Goal: Task Accomplishment & Management: Use online tool/utility

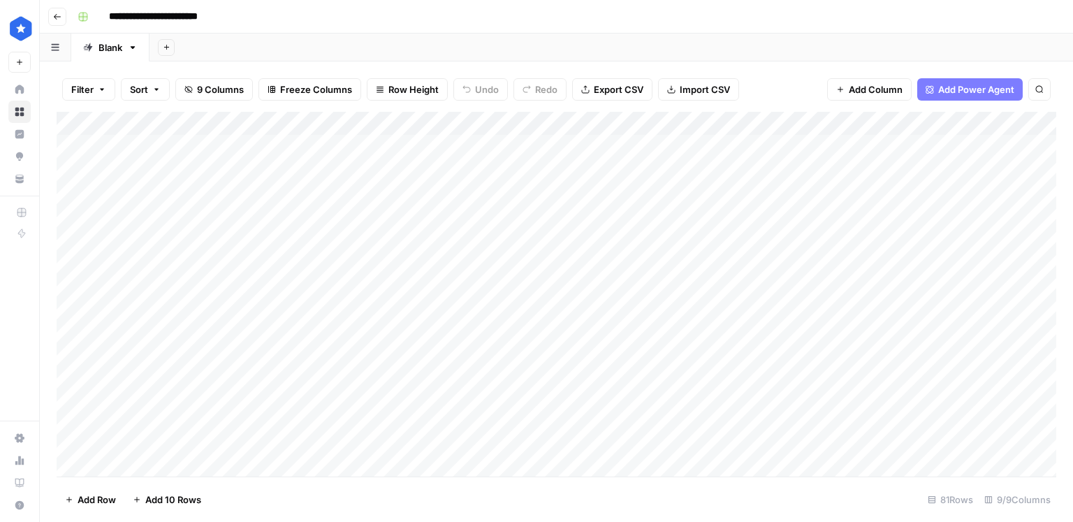
click at [287, 294] on div "Add Column" at bounding box center [557, 294] width 1000 height 365
click at [113, 502] on span "Add Row" at bounding box center [97, 500] width 38 height 14
click at [184, 439] on div "Add Column" at bounding box center [557, 294] width 1000 height 365
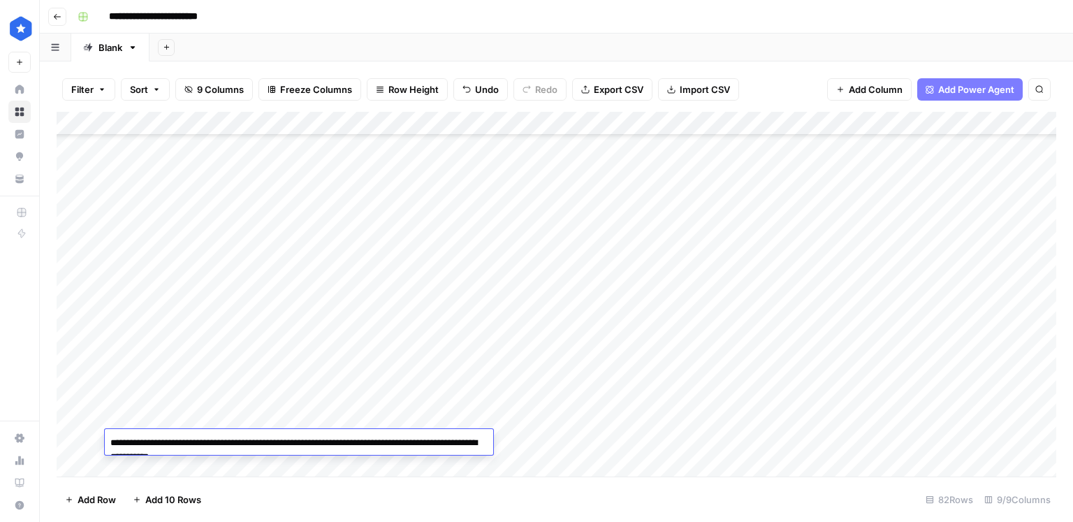
drag, startPoint x: 287, startPoint y: 456, endPoint x: 106, endPoint y: 461, distance: 180.3
click at [106, 461] on textarea "**********" at bounding box center [299, 450] width 389 height 34
type textarea "**********"
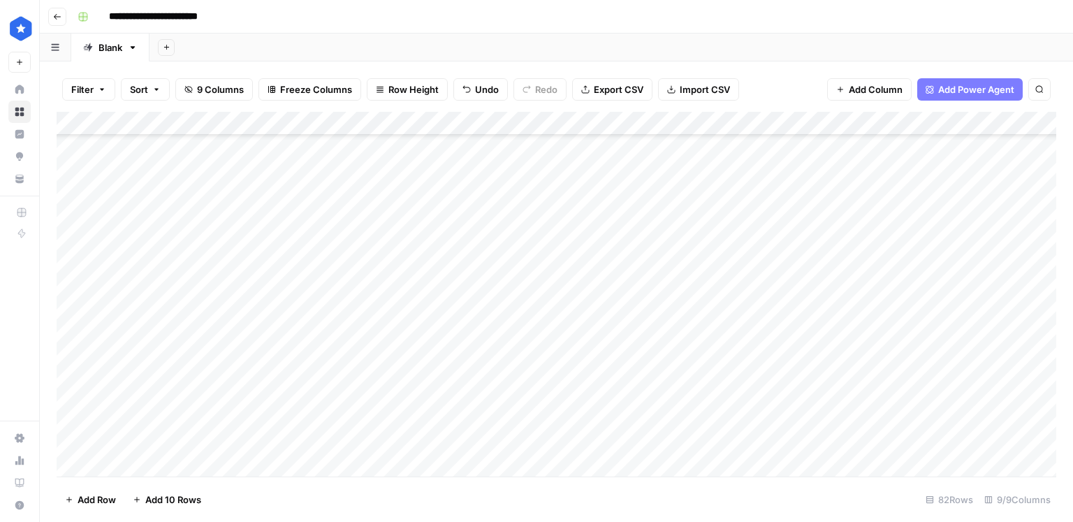
click at [778, 444] on div "Add Column" at bounding box center [557, 294] width 1000 height 365
click at [574, 420] on div "Add Column" at bounding box center [557, 294] width 1000 height 365
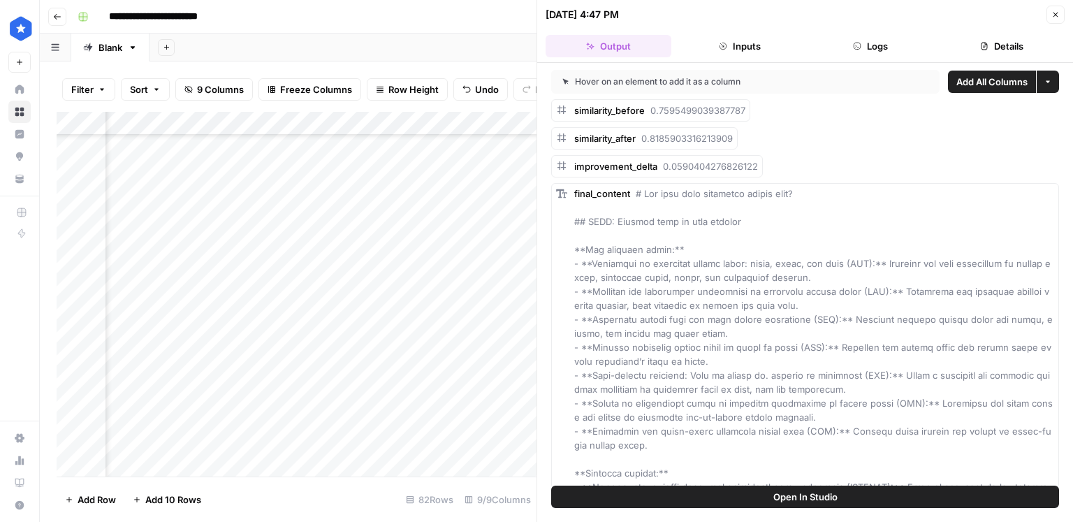
drag, startPoint x: 977, startPoint y: 25, endPoint x: 981, endPoint y: 34, distance: 9.4
click at [977, 25] on header "[DATE] 4:47 PM Close Output Inputs Logs Details" at bounding box center [805, 31] width 536 height 63
click at [981, 35] on button "Details" at bounding box center [1002, 46] width 126 height 22
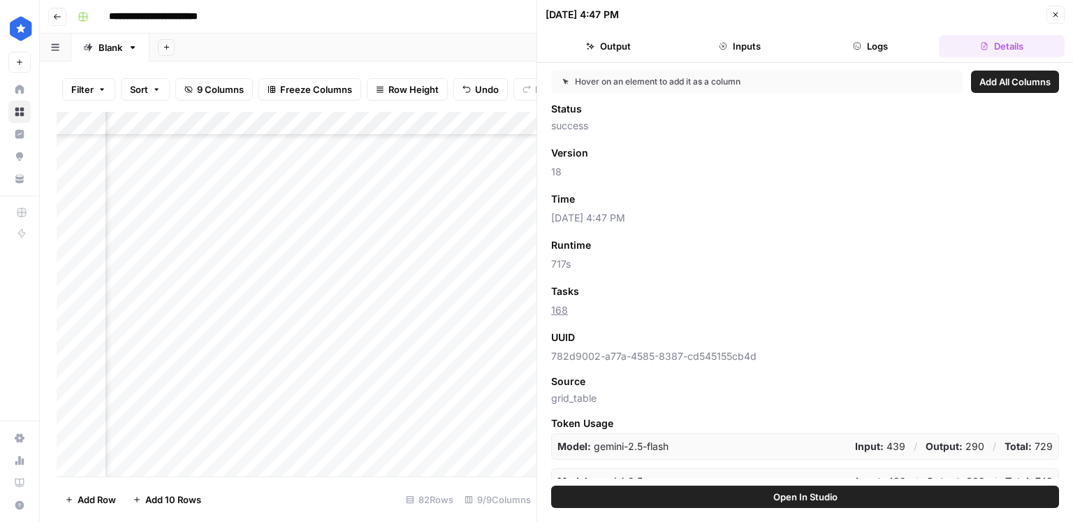
click at [1064, 20] on button "Close" at bounding box center [1056, 15] width 18 height 18
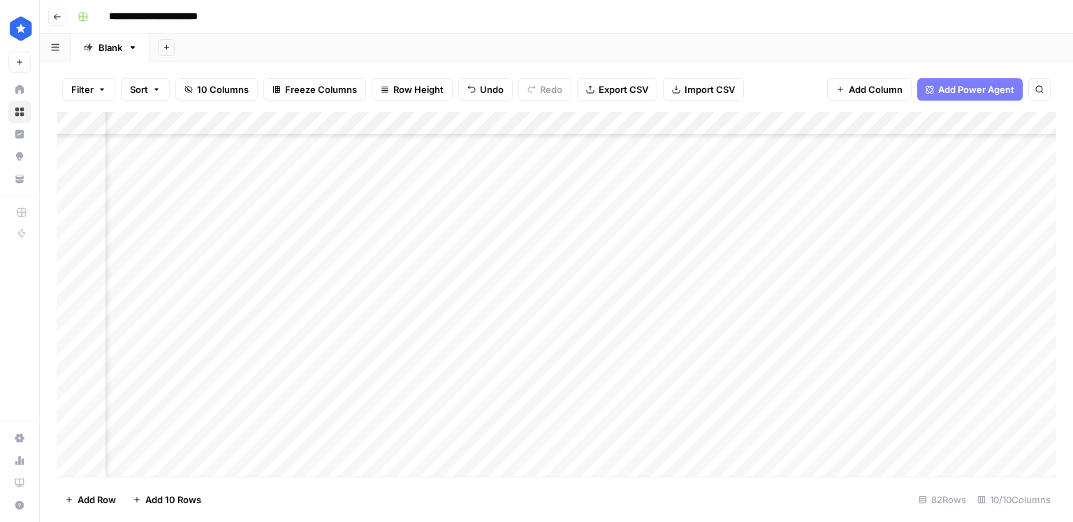
click at [571, 443] on div "Add Column" at bounding box center [557, 294] width 1000 height 365
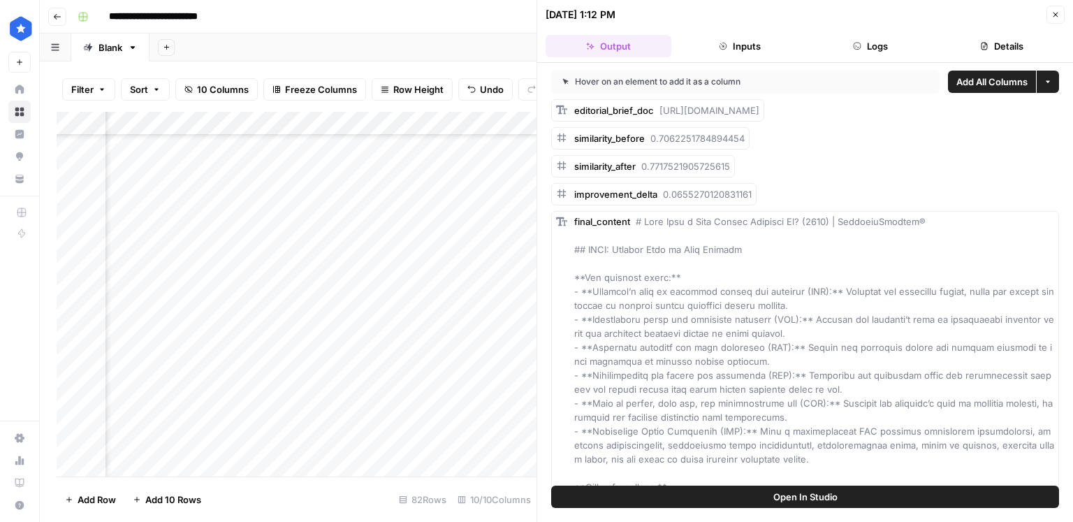
click at [978, 41] on button "Details" at bounding box center [1002, 46] width 126 height 22
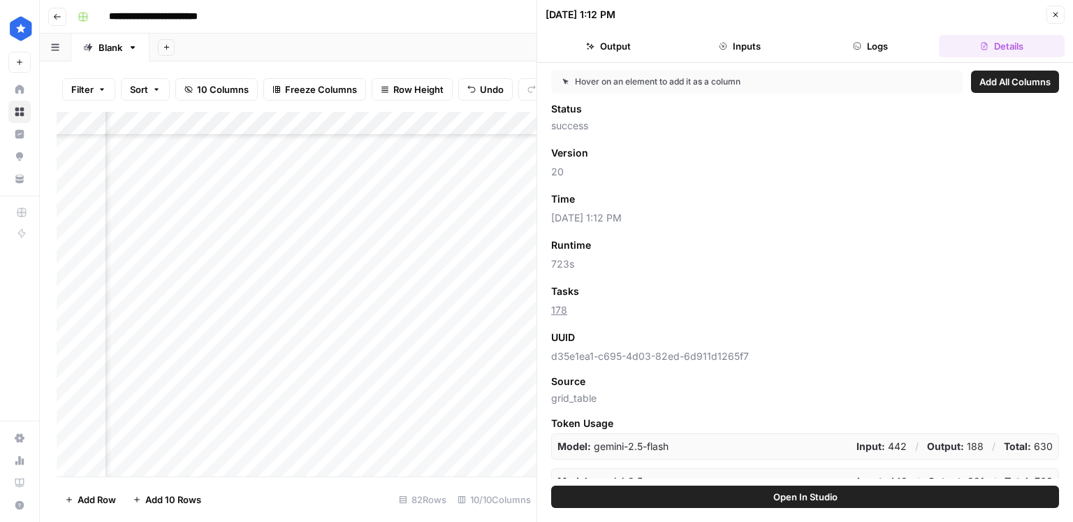
drag, startPoint x: 879, startPoint y: 46, endPoint x: 716, endPoint y: 46, distance: 162.8
click at [879, 46] on button "Logs" at bounding box center [872, 46] width 126 height 22
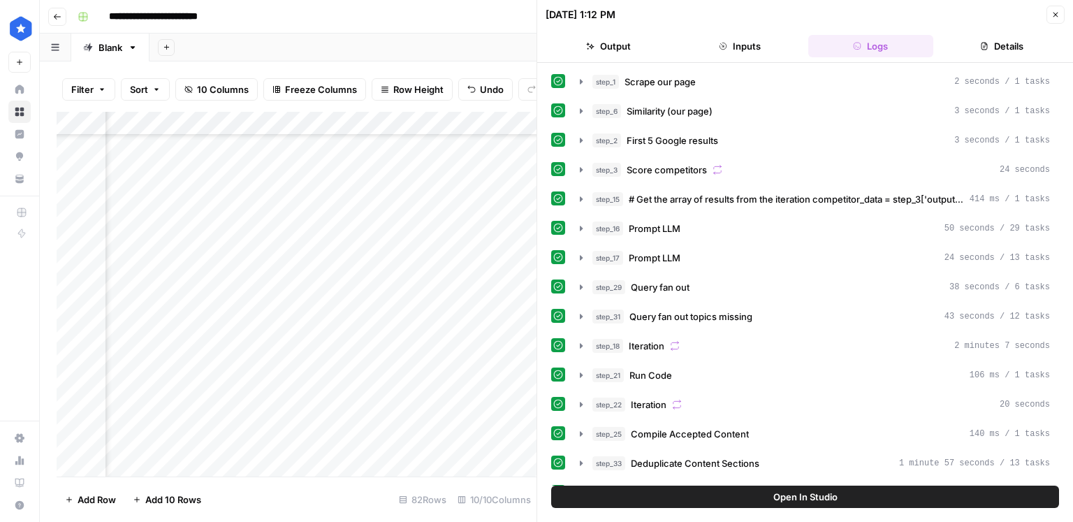
drag, startPoint x: 716, startPoint y: 46, endPoint x: 674, endPoint y: 48, distance: 42.0
click at [716, 46] on button "Inputs" at bounding box center [740, 46] width 126 height 22
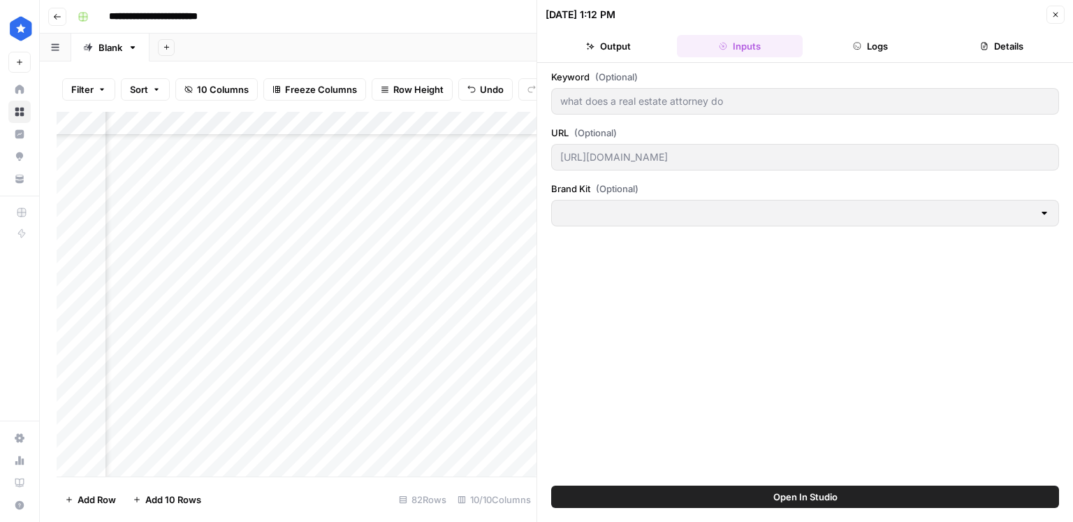
type input "ConsumerAffairs"
click at [619, 48] on button "Output" at bounding box center [609, 46] width 126 height 22
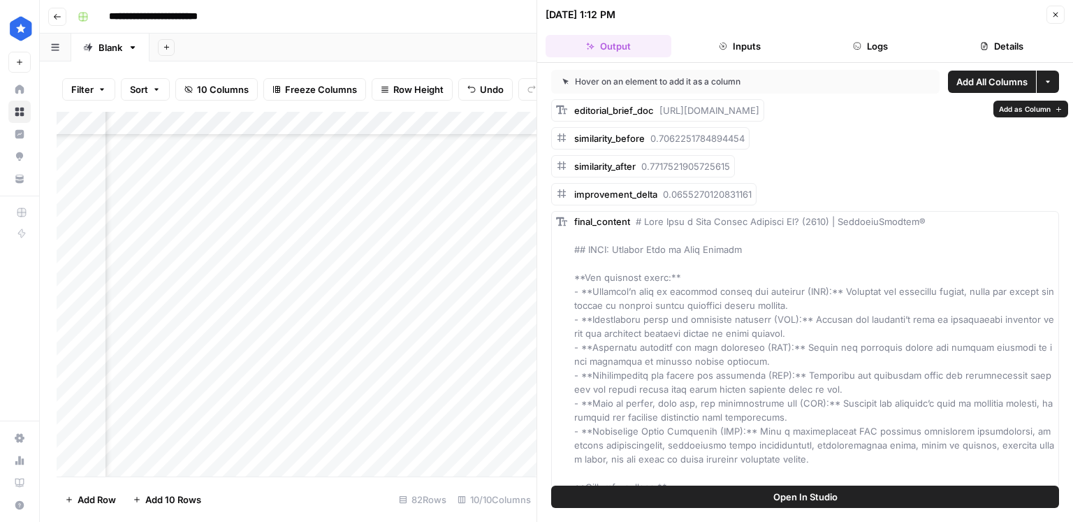
click at [1031, 108] on span "Add as Column" at bounding box center [1025, 108] width 52 height 11
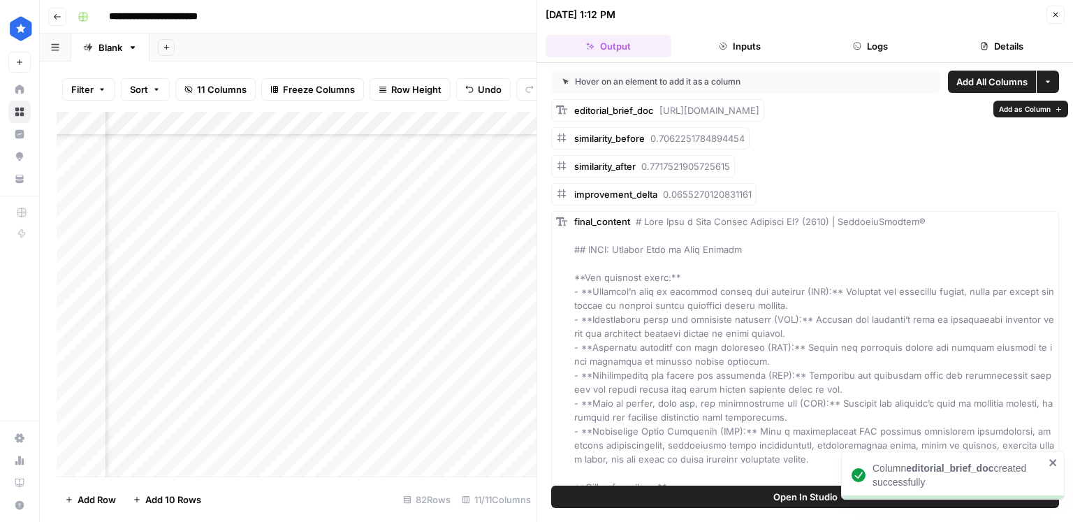
scroll to position [1629, 562]
click at [1048, 33] on header "[DATE] 1:12 PM Close Output Inputs Logs Details" at bounding box center [805, 31] width 536 height 63
drag, startPoint x: 1052, startPoint y: 13, endPoint x: 954, endPoint y: 99, distance: 130.3
click at [1052, 13] on icon "button" at bounding box center [1056, 14] width 8 height 8
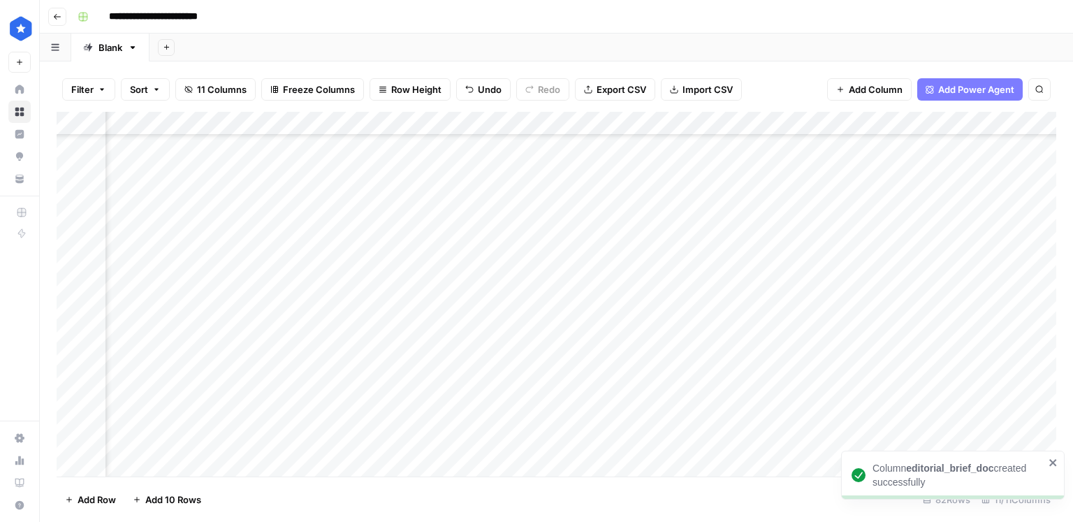
click at [416, 443] on div "Add Column" at bounding box center [557, 294] width 1000 height 365
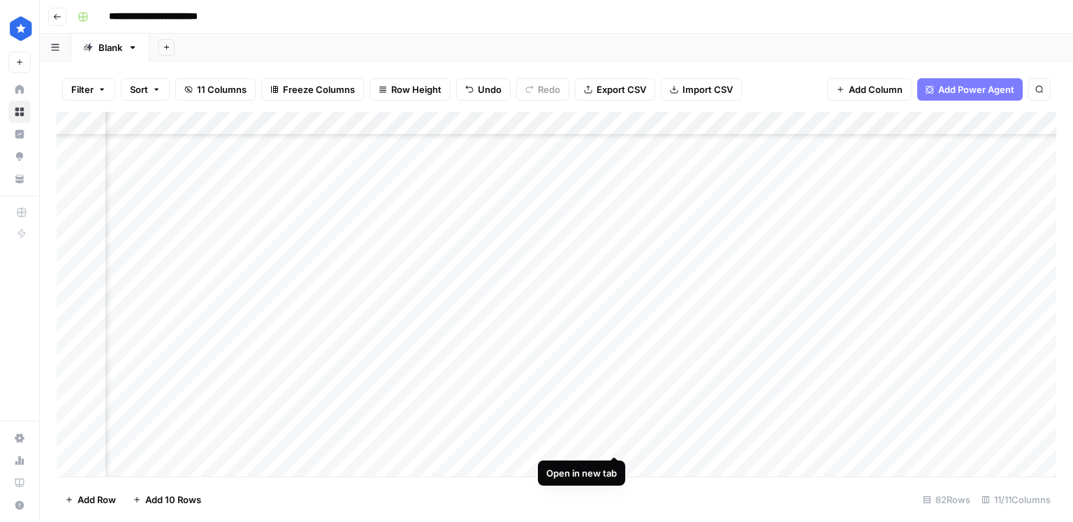
click at [614, 444] on div "Add Column" at bounding box center [557, 294] width 1000 height 365
